Goal: Task Accomplishment & Management: Complete application form

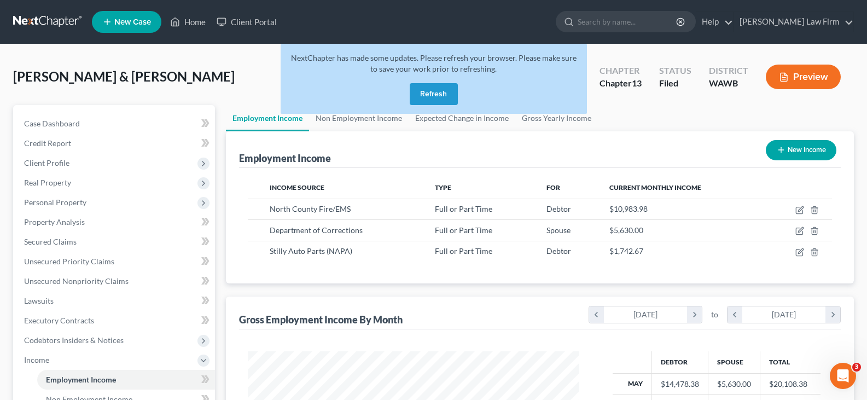
scroll to position [196, 354]
click at [436, 91] on button "Refresh" at bounding box center [434, 94] width 48 height 22
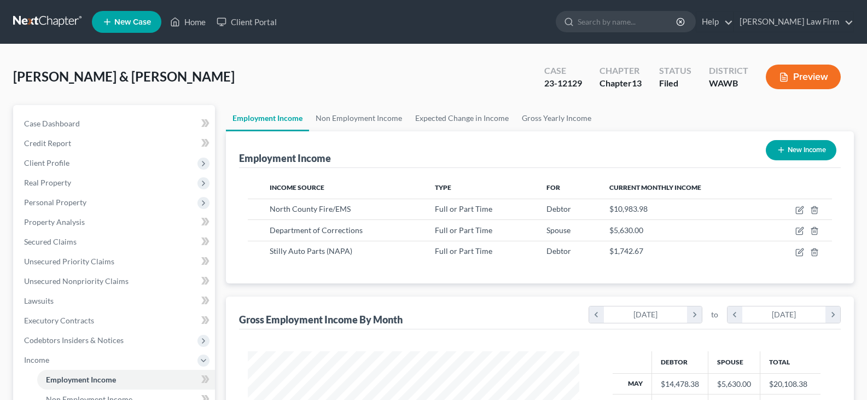
scroll to position [196, 354]
click at [186, 22] on link "Home" at bounding box center [188, 22] width 47 height 20
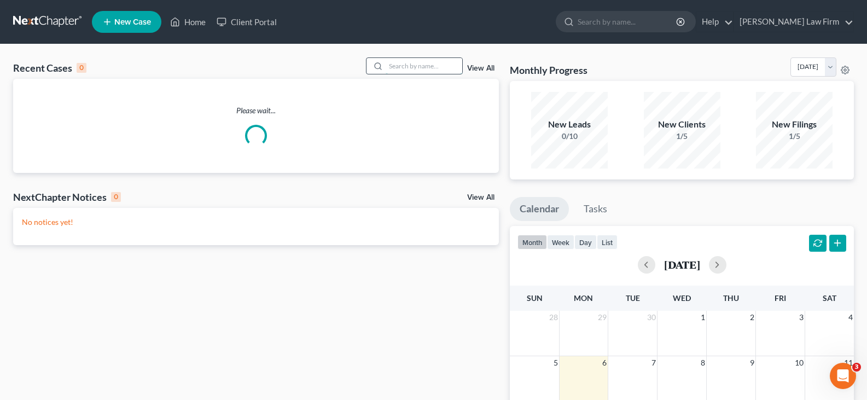
click at [437, 67] on input "search" at bounding box center [424, 66] width 77 height 16
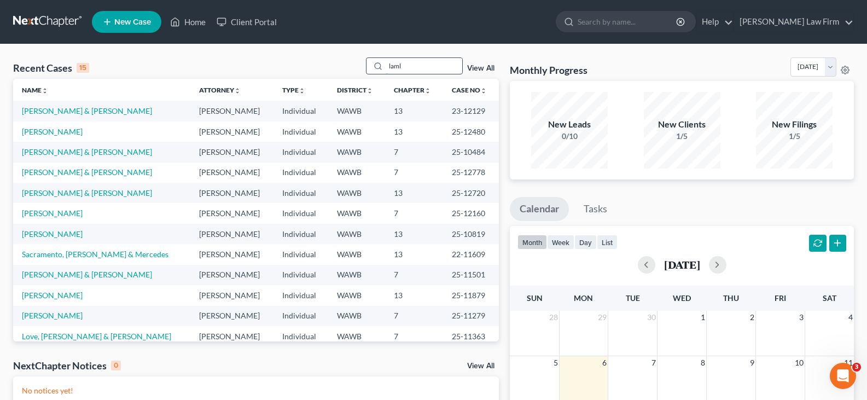
type input "laml"
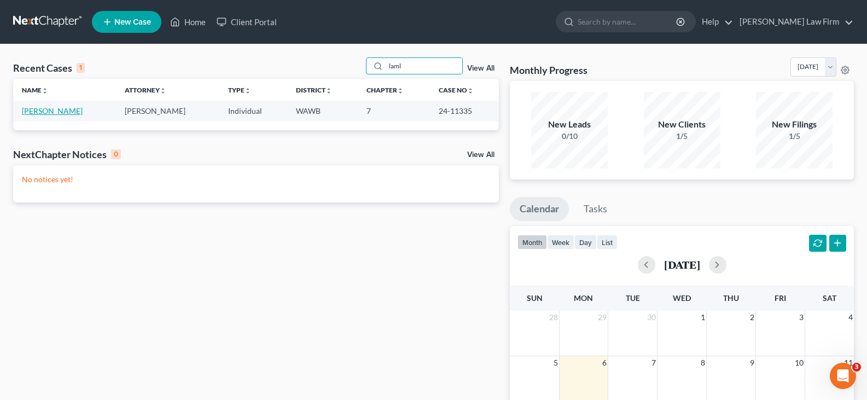
click at [48, 112] on link "Lamles, Nabil" at bounding box center [52, 110] width 61 height 9
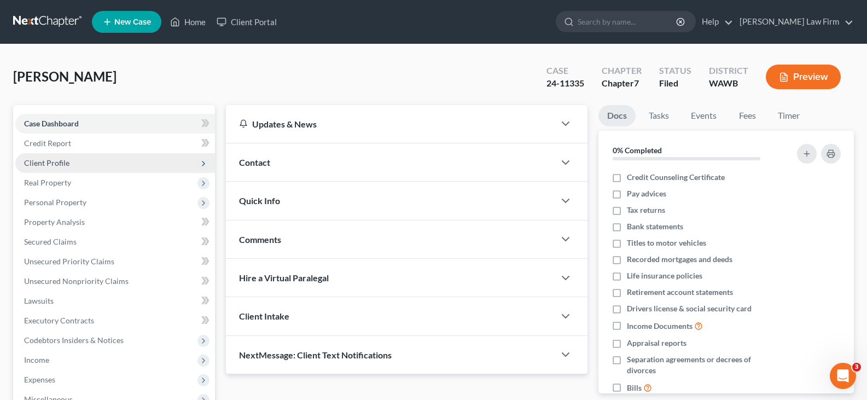
click at [67, 165] on span "Client Profile" at bounding box center [46, 162] width 45 height 9
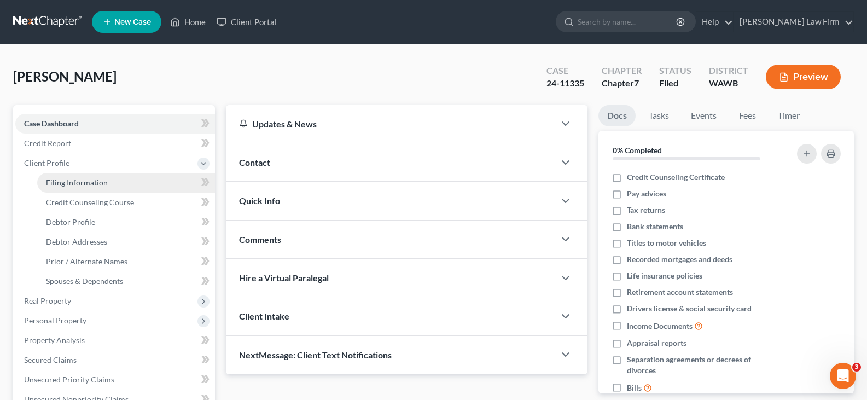
click at [68, 178] on span "Filing Information" at bounding box center [77, 182] width 62 height 9
select select "1"
select select "0"
select select "50"
